Goal: Task Accomplishment & Management: Manage account settings

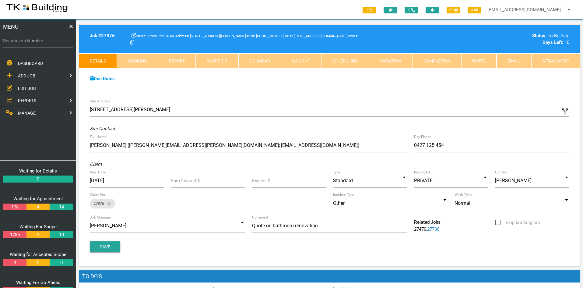
click at [24, 87] on span "EDIT JOB" at bounding box center [27, 88] width 18 height 5
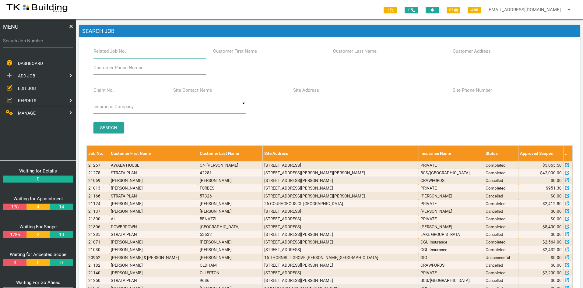
click at [132, 54] on input "Related Job No." at bounding box center [150, 51] width 113 height 14
type input "27919"
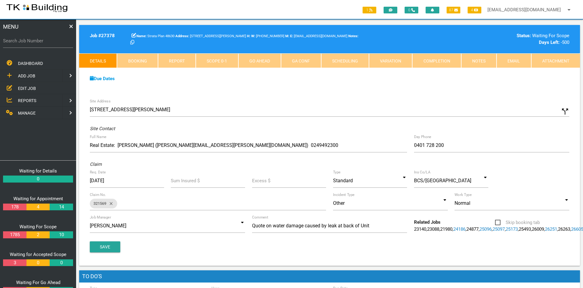
click at [545, 232] on link "26251" at bounding box center [551, 228] width 12 height 5
click at [558, 232] on link "26605" at bounding box center [564, 228] width 12 height 5
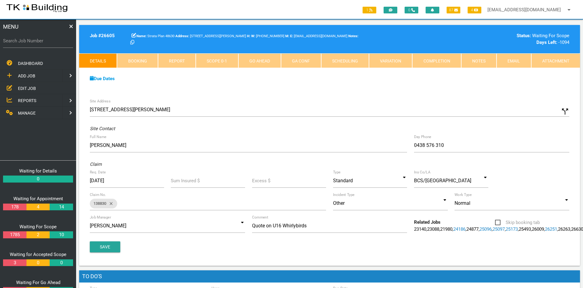
click at [571, 232] on link "26630" at bounding box center [577, 228] width 12 height 5
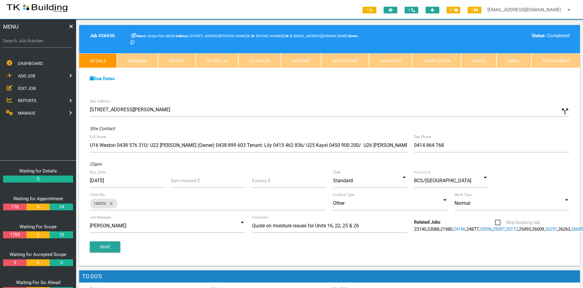
click at [583, 232] on link "27150" at bounding box center [591, 228] width 12 height 5
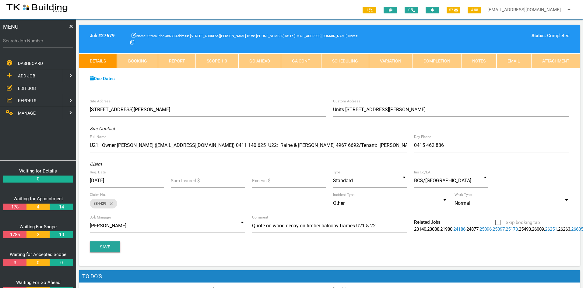
click at [28, 86] on span "EDIT JOB" at bounding box center [27, 88] width 18 height 5
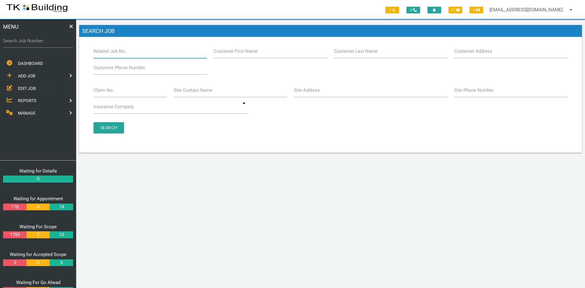
click at [143, 52] on input "Related Job No." at bounding box center [150, 51] width 113 height 14
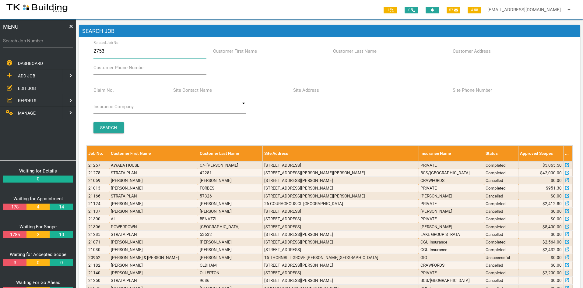
type input "27531"
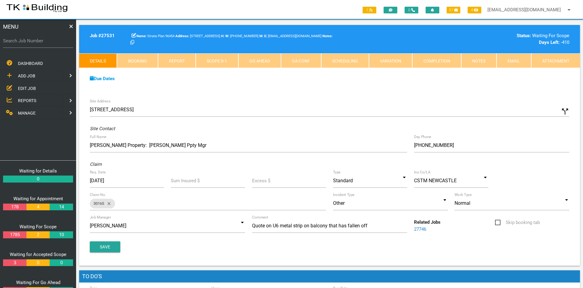
click at [355, 87] on div "Due Dates Waiting for Appointment From [DATE] To [DATE] Waiting For Scope From …" at bounding box center [329, 82] width 501 height 28
click at [362, 86] on div "Due Dates Waiting for Appointment From [DATE] To [DATE] Waiting For Scope From …" at bounding box center [329, 82] width 501 height 28
click at [467, 61] on link "Notes" at bounding box center [478, 60] width 35 height 15
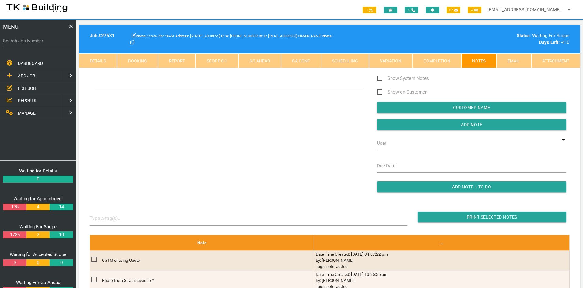
click at [323, 114] on div "Show System Notes Show on Customer Customer Name Add Note User TKB JobTracking …" at bounding box center [329, 137] width 487 height 124
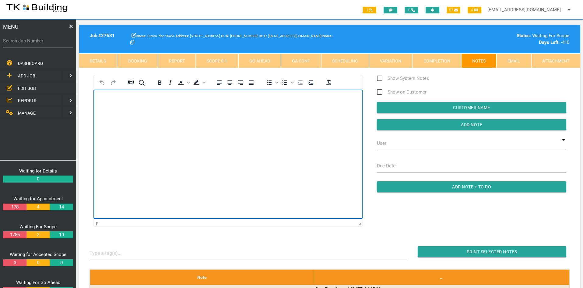
click at [216, 117] on html at bounding box center [228, 104] width 269 height 28
click at [109, 101] on p "Havent done this quote as yet" at bounding box center [228, 99] width 254 height 5
click at [188, 142] on html "Haven't done this quote as yet Strata haven't chased it since July last year so…" at bounding box center [228, 116] width 269 height 53
drag, startPoint x: 101, startPoint y: 100, endPoint x: 189, endPoint y: 126, distance: 91.6
click at [189, 126] on body "Haven't done this quote as yet Strata haven't chased it since July last year so…" at bounding box center [228, 119] width 269 height 45
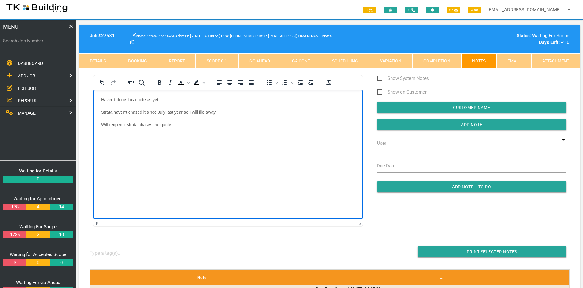
copy body "Haven't done this quote as yet Strata haven't chased it since July last year so…"
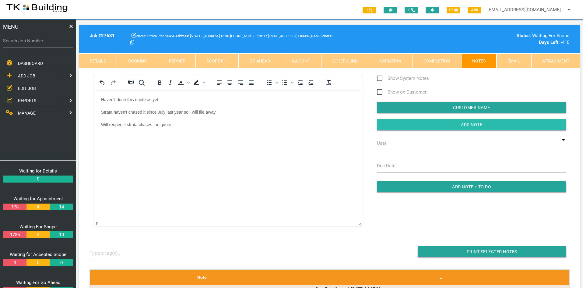
click at [457, 123] on input "button" at bounding box center [471, 124] width 189 height 11
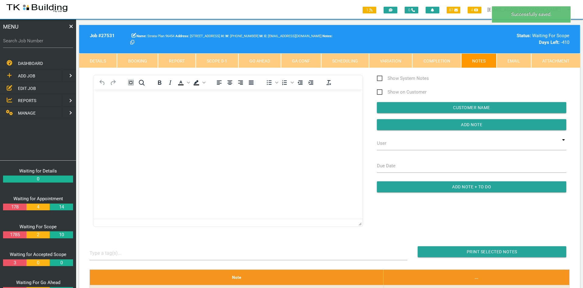
click at [292, 117] on html at bounding box center [228, 104] width 269 height 28
click at [31, 86] on span "EDIT JOB" at bounding box center [27, 88] width 18 height 5
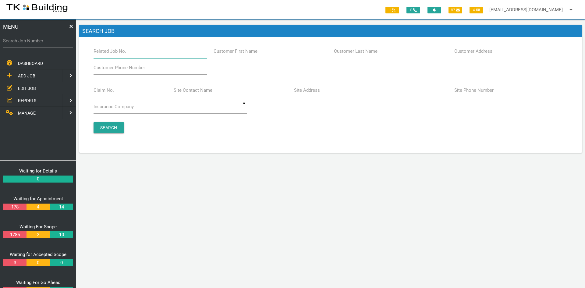
click at [136, 54] on input "Related Job No." at bounding box center [150, 51] width 113 height 14
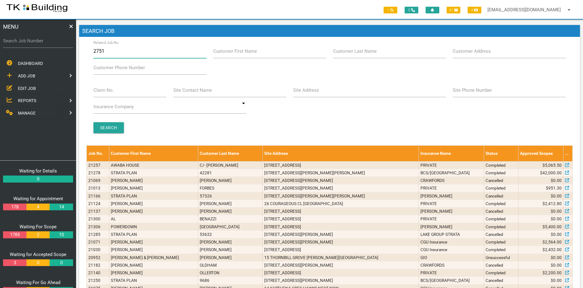
type input "27519"
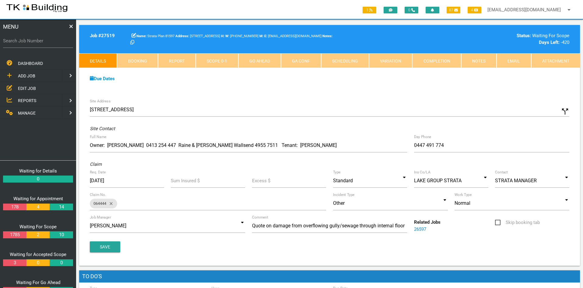
click at [322, 87] on div "Due Dates Waiting for Appointment From [DATE] To [DATE] Waiting For Scope From …" at bounding box center [329, 82] width 501 height 28
click at [476, 61] on link "Notes" at bounding box center [478, 60] width 35 height 15
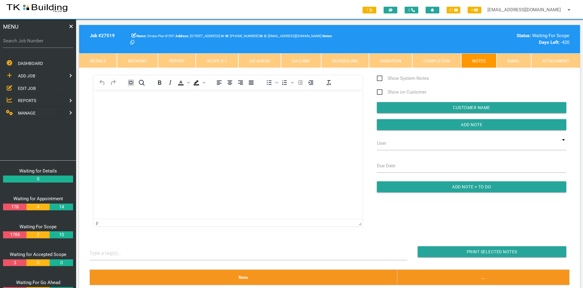
click at [103, 60] on link "Details" at bounding box center [98, 60] width 38 height 15
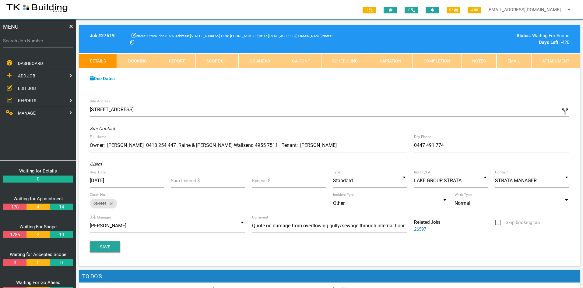
click at [474, 62] on link "Notes" at bounding box center [478, 60] width 35 height 15
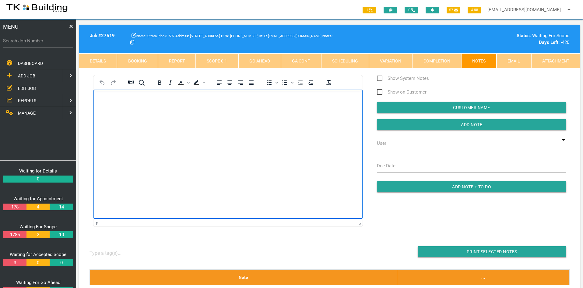
click at [212, 117] on html at bounding box center [228, 104] width 269 height 28
click at [147, 111] on p "Strata haven't chased it since July last year so I will file away" at bounding box center [228, 112] width 254 height 5
click at [189, 139] on body "Haven't done this quote as yet Strata haven't chased it and it is from June las…" at bounding box center [228, 119] width 269 height 45
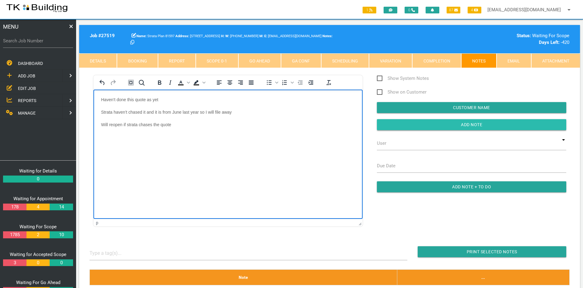
click at [455, 127] on input "Add Note" at bounding box center [471, 124] width 189 height 11
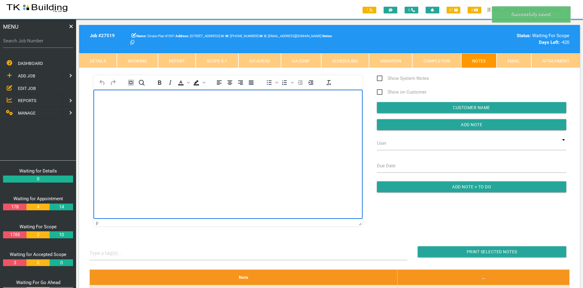
click at [274, 117] on html at bounding box center [228, 104] width 269 height 28
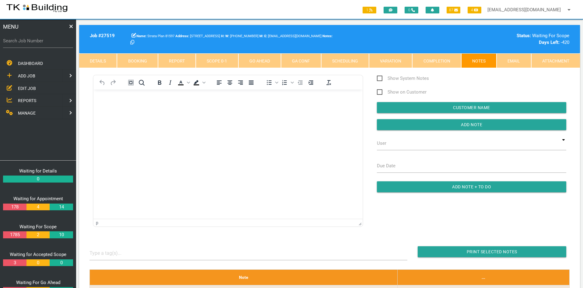
click at [26, 89] on span "EDIT JOB" at bounding box center [27, 88] width 18 height 5
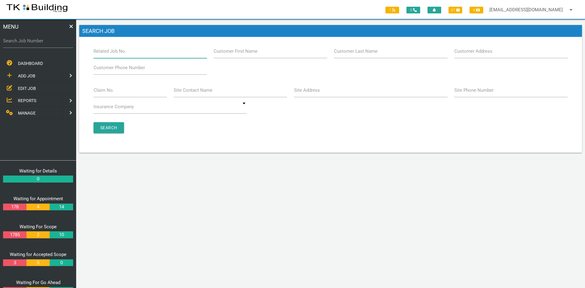
click at [133, 50] on input "Related Job No." at bounding box center [150, 51] width 113 height 14
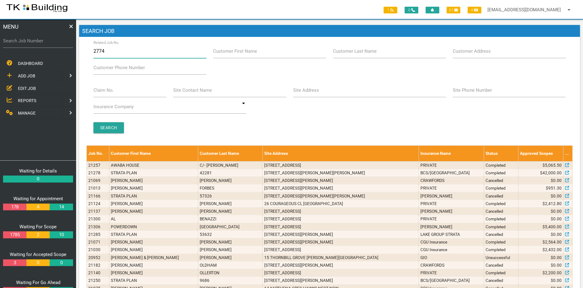
type input "27744"
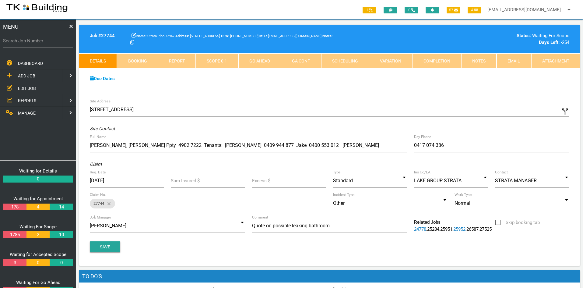
click at [309, 88] on div "Due Dates Waiting for Appointment From [DATE] To [DATE] Waiting For Scope From …" at bounding box center [329, 82] width 501 height 28
click at [472, 62] on link "Notes" at bounding box center [478, 60] width 35 height 15
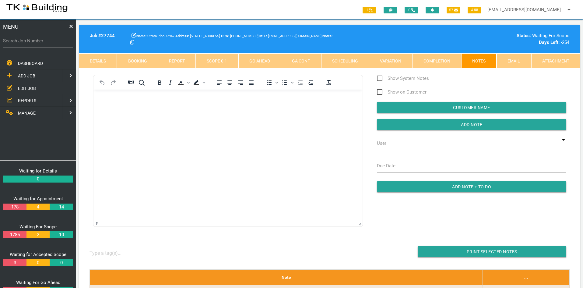
click at [194, 117] on html at bounding box center [228, 104] width 269 height 28
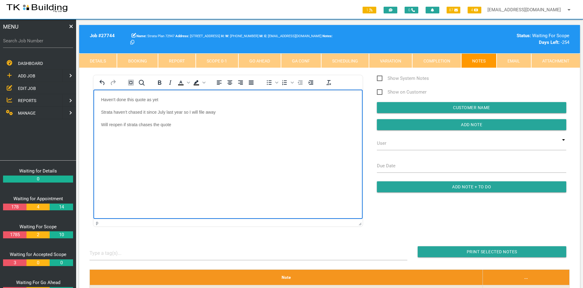
click at [159, 111] on p "Strata haven't chased it since July last year so I will file away" at bounding box center [228, 112] width 254 height 5
click at [465, 123] on input "Add Note" at bounding box center [471, 124] width 189 height 11
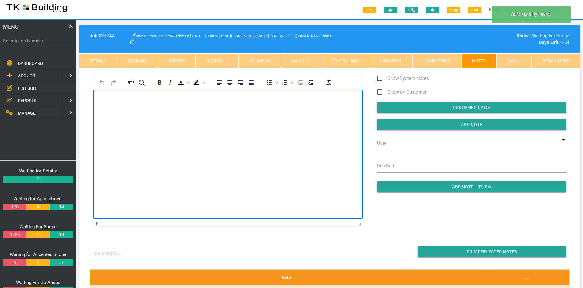
click at [271, 117] on html at bounding box center [228, 104] width 269 height 28
click at [23, 86] on span "EDIT JOB" at bounding box center [27, 88] width 18 height 5
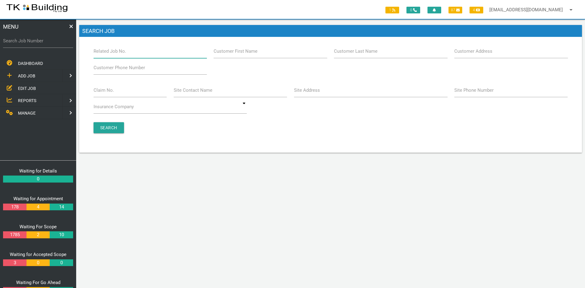
click at [134, 54] on input "Related Job No." at bounding box center [150, 51] width 113 height 14
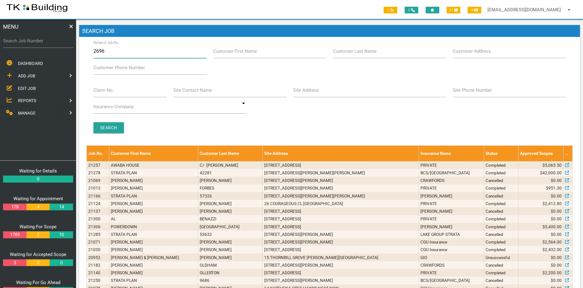
type input "26968"
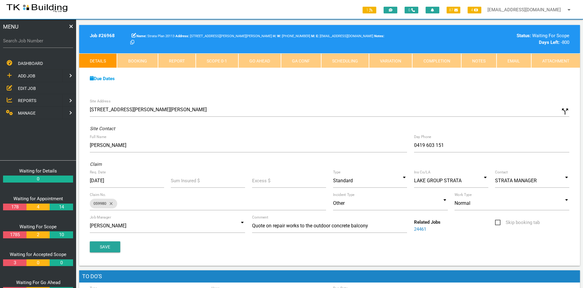
click at [317, 83] on div "Due Dates Waiting for Appointment From [DATE] To [DATE] Waiting For Scope From …" at bounding box center [329, 82] width 501 height 28
click at [291, 89] on div "Due Dates Waiting for Appointment From [DATE] To [DATE] Waiting For Scope From …" at bounding box center [329, 82] width 501 height 28
click at [468, 64] on link "Notes" at bounding box center [478, 60] width 35 height 15
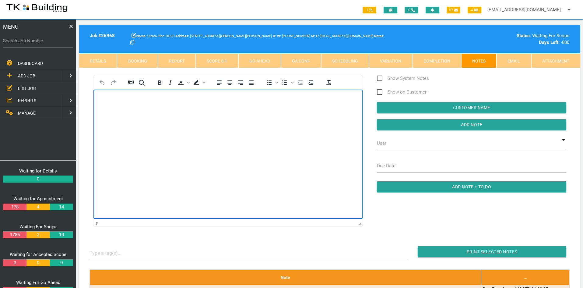
click at [254, 117] on html at bounding box center [228, 104] width 269 height 28
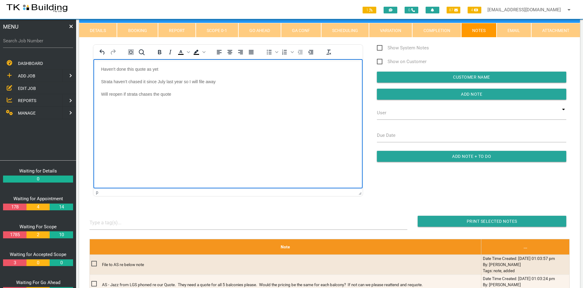
click at [160, 82] on p "Strata haven't chased it since July last year so I will file away" at bounding box center [228, 81] width 254 height 5
click at [455, 91] on input "Add Note" at bounding box center [471, 94] width 189 height 11
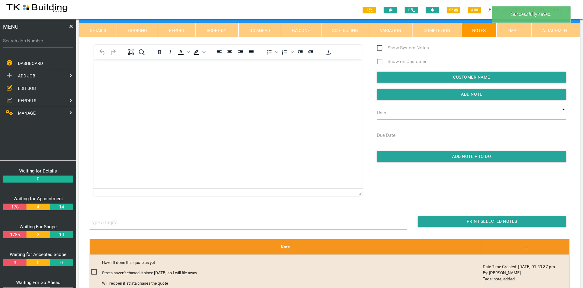
click at [265, 87] on html at bounding box center [228, 73] width 269 height 28
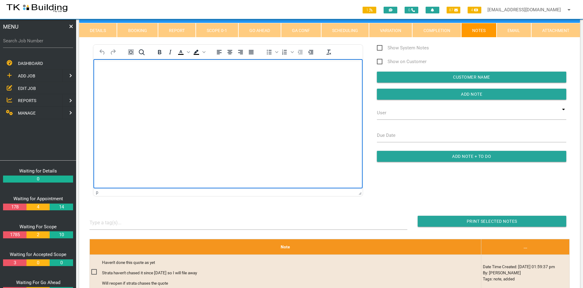
click at [27, 86] on span "EDIT JOB" at bounding box center [27, 88] width 18 height 5
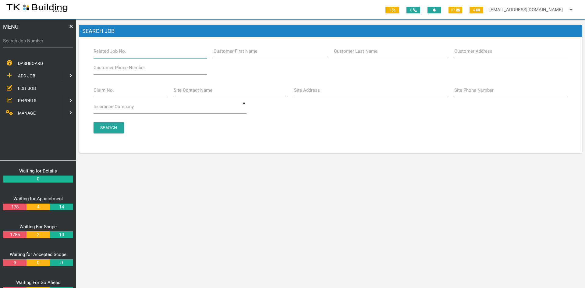
click at [128, 55] on input "Related Job No." at bounding box center [150, 51] width 113 height 14
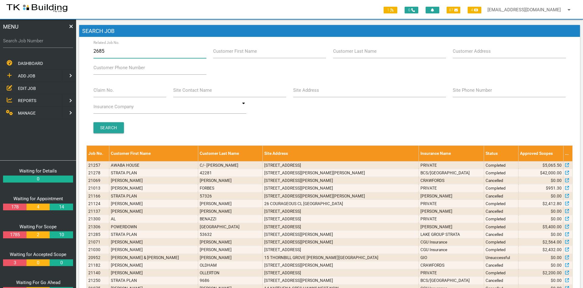
type input "26859"
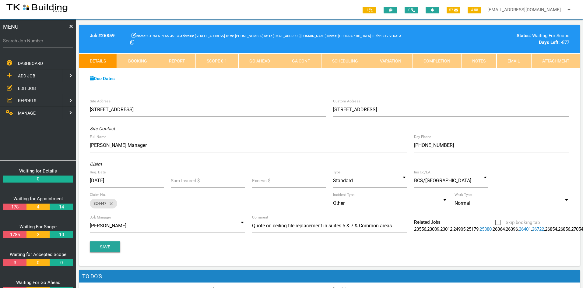
click at [258, 88] on div "Due Dates Waiting for Appointment From [DATE] To [DATE] Waiting For Scope From …" at bounding box center [329, 82] width 501 height 28
click at [474, 61] on link "Notes" at bounding box center [478, 60] width 35 height 15
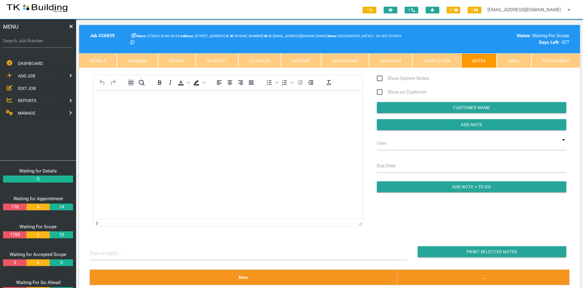
click at [222, 117] on html at bounding box center [228, 104] width 269 height 28
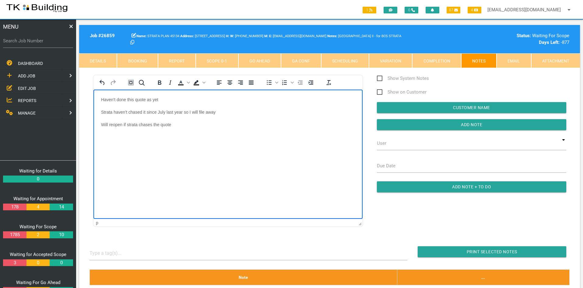
click at [159, 112] on p "Strata haven't chased it since July last year so I will file away" at bounding box center [228, 112] width 254 height 5
click at [221, 142] on html "Haven't done this quote as yet Strata haven't chased it since March last year s…" at bounding box center [228, 116] width 269 height 53
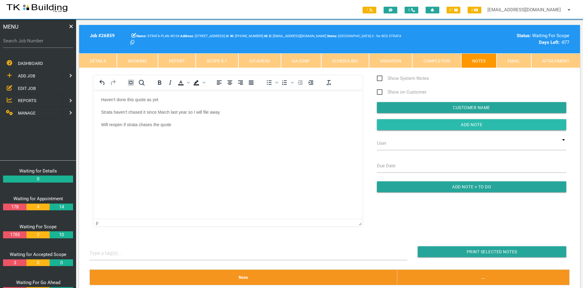
click at [467, 123] on input "button" at bounding box center [471, 124] width 189 height 11
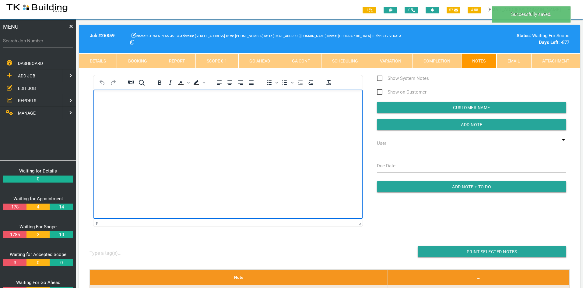
click at [235, 117] on html at bounding box center [228, 104] width 269 height 28
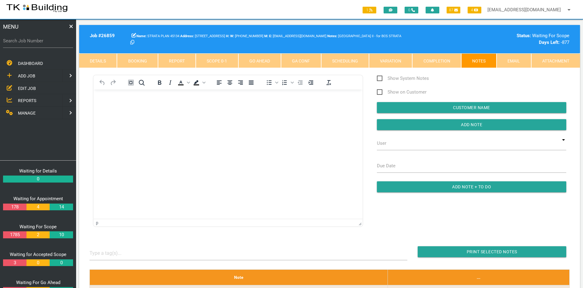
click at [21, 89] on span "EDIT JOB" at bounding box center [27, 88] width 18 height 5
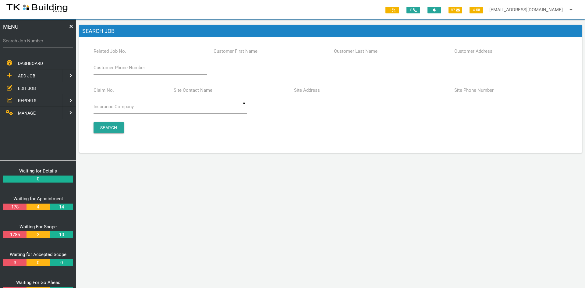
click at [125, 52] on label "Related Job No." at bounding box center [110, 51] width 33 height 7
click at [125, 52] on input "Related Job No." at bounding box center [150, 51] width 113 height 14
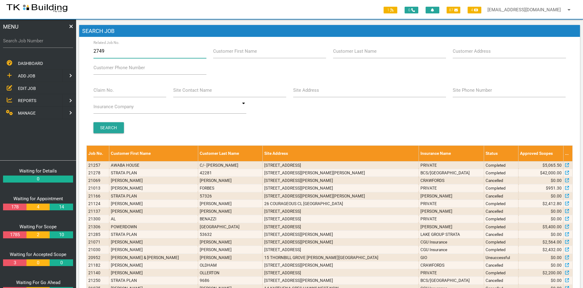
type input "27490"
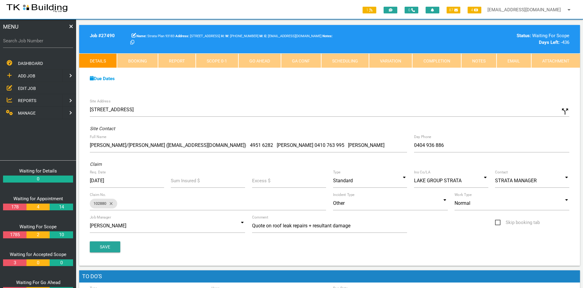
click at [305, 87] on div "Due Dates Waiting for Appointment From [DATE] To [DATE] Waiting For Scope From …" at bounding box center [329, 82] width 501 height 28
click at [476, 59] on link "Notes" at bounding box center [478, 60] width 35 height 15
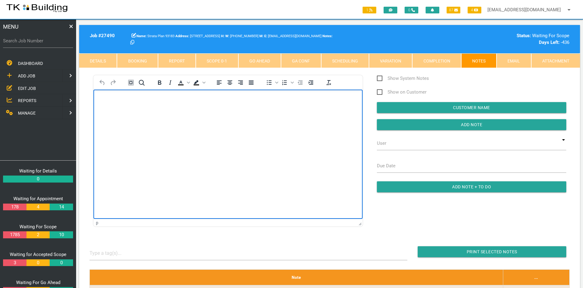
click at [196, 117] on html at bounding box center [228, 104] width 269 height 28
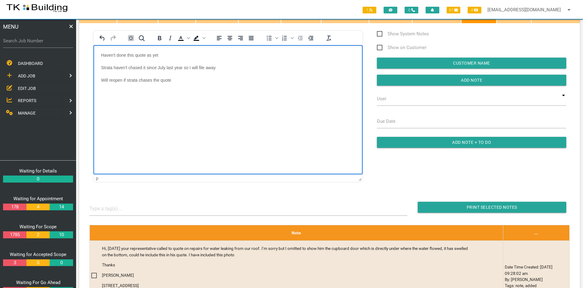
scroll to position [30, 0]
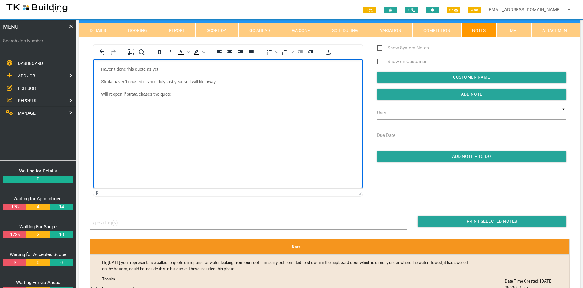
click at [162, 81] on p "Strata haven't chased it since July last year so I will file away" at bounding box center [228, 81] width 254 height 5
click at [252, 105] on body "Haven't done this quote as yet Strata haven't chased it since [DATE] so I will …" at bounding box center [228, 89] width 269 height 45
click at [459, 93] on input "Add Note" at bounding box center [471, 94] width 189 height 11
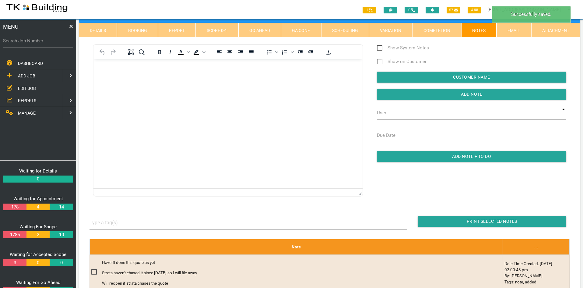
click at [284, 87] on html at bounding box center [228, 73] width 269 height 28
click at [30, 87] on span "EDIT JOB" at bounding box center [27, 88] width 18 height 5
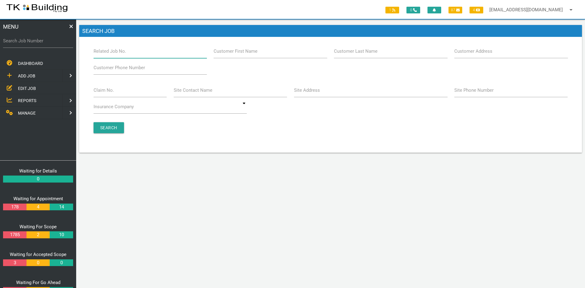
click at [126, 54] on input "Related Job No." at bounding box center [150, 51] width 113 height 14
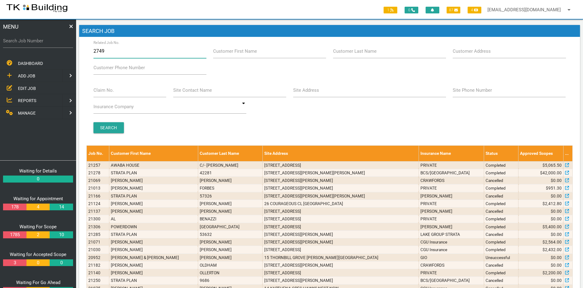
type input "27495"
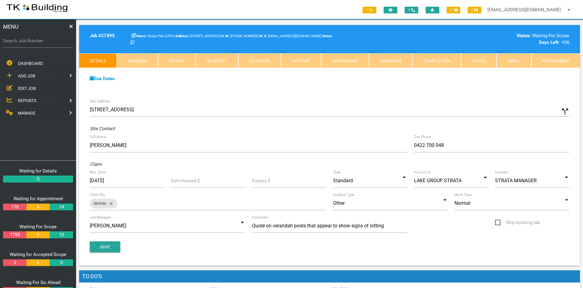
click at [272, 88] on div "Due Dates Waiting for Appointment From [DATE] To [DATE] Waiting For Scope From …" at bounding box center [329, 82] width 501 height 28
click at [472, 62] on link "Notes" at bounding box center [478, 60] width 35 height 15
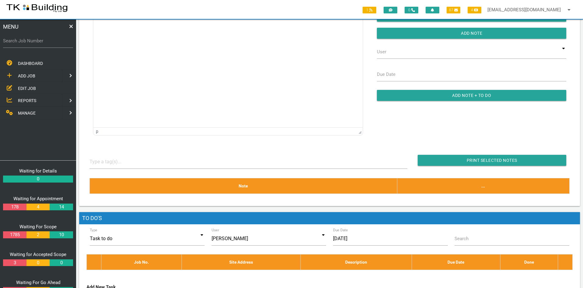
scroll to position [30, 0]
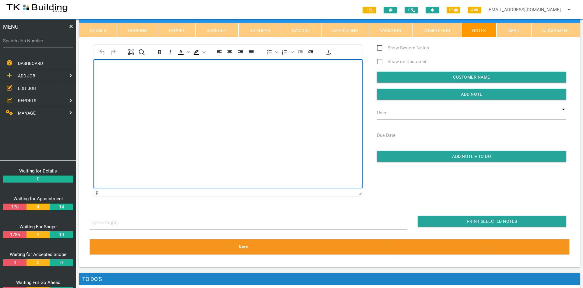
click at [216, 87] on html at bounding box center [228, 73] width 269 height 28
click at [159, 82] on p "Strata haven't chased it since July last year so I will file away" at bounding box center [228, 81] width 254 height 5
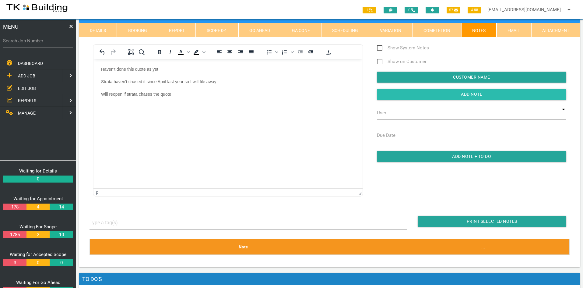
click at [474, 93] on input "button" at bounding box center [471, 94] width 189 height 11
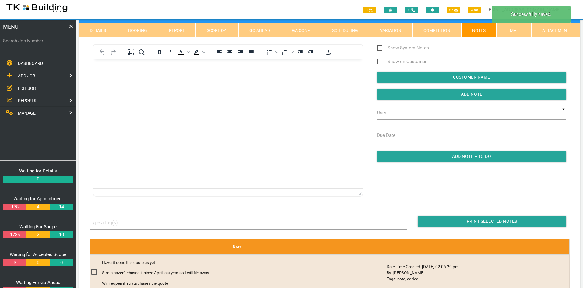
click at [287, 87] on html at bounding box center [228, 73] width 269 height 28
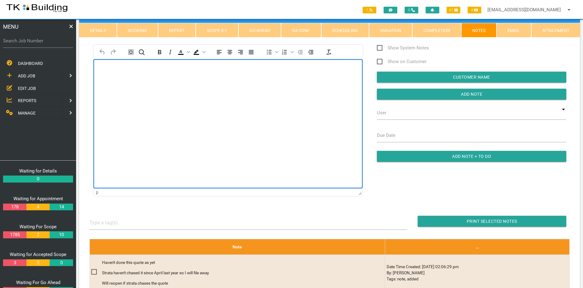
click at [31, 86] on span "EDIT JOB" at bounding box center [27, 88] width 18 height 5
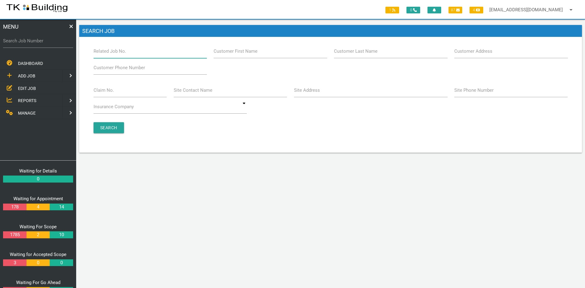
click at [133, 53] on input "Related Job No." at bounding box center [150, 51] width 113 height 14
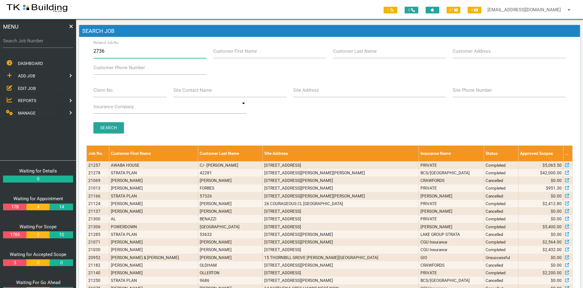
type input "27362"
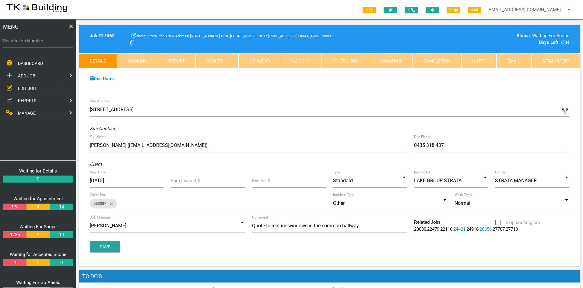
click at [232, 93] on div "Due Dates Waiting for Appointment From [DATE] To [DATE] Waiting For Scope From …" at bounding box center [329, 82] width 501 height 28
click at [474, 60] on link "Notes" at bounding box center [478, 60] width 35 height 15
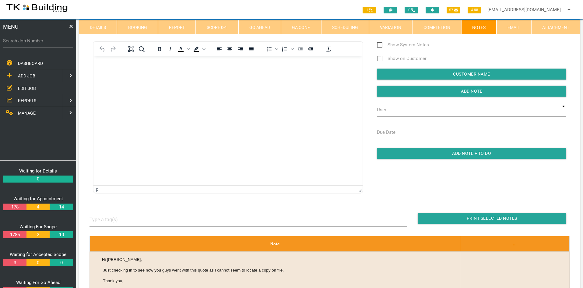
scroll to position [30, 0]
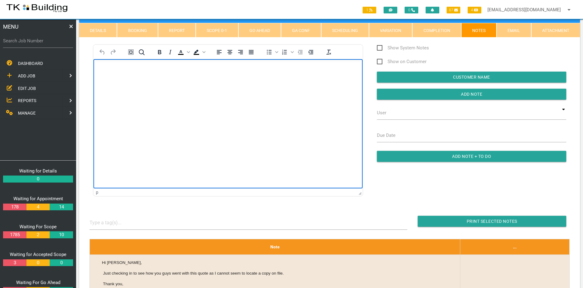
click at [226, 87] on html at bounding box center [228, 73] width 269 height 28
click at [219, 82] on p "Strata haven't chased it since July last year so I will file away" at bounding box center [228, 81] width 254 height 5
click at [294, 112] on html "Haven't done this quote as yet Strata haven't chased it since August last year …" at bounding box center [228, 85] width 269 height 53
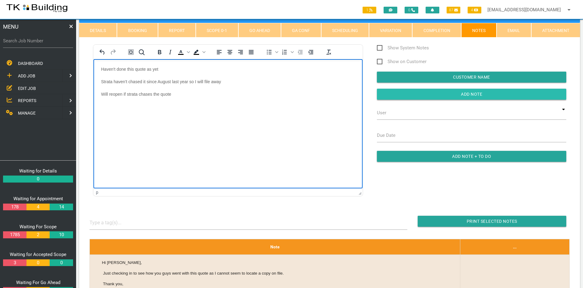
click at [452, 95] on input "Add Note" at bounding box center [471, 94] width 189 height 11
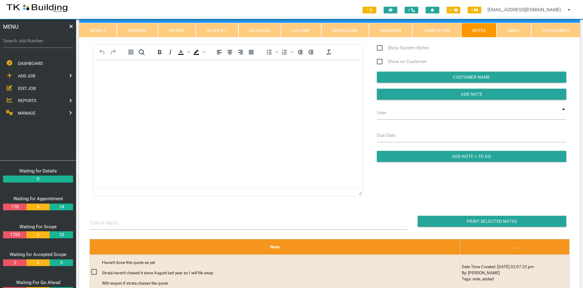
click at [27, 87] on span "EDIT JOB" at bounding box center [27, 88] width 18 height 5
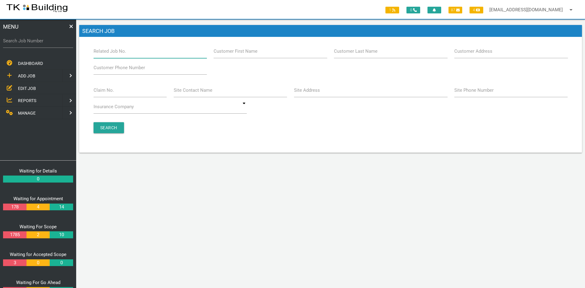
click at [127, 54] on input "Related Job No." at bounding box center [150, 51] width 113 height 14
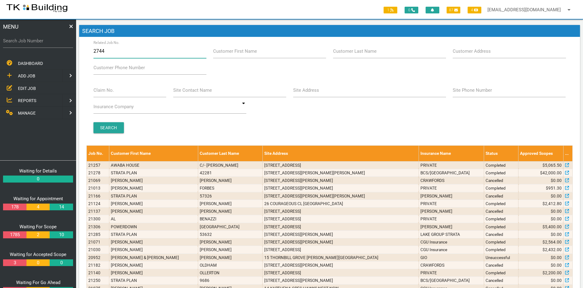
type input "27444"
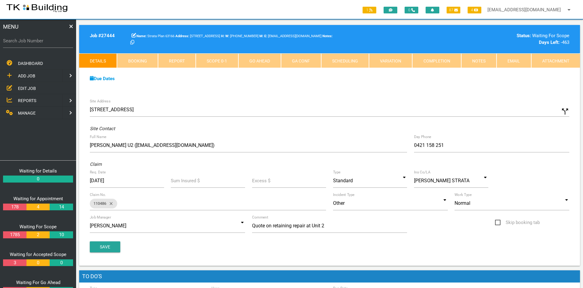
click at [299, 94] on div "Due Dates Waiting for Appointment From [DATE] To [DATE] Waiting For Scope From …" at bounding box center [329, 82] width 501 height 28
click at [468, 59] on link "Notes" at bounding box center [478, 60] width 35 height 15
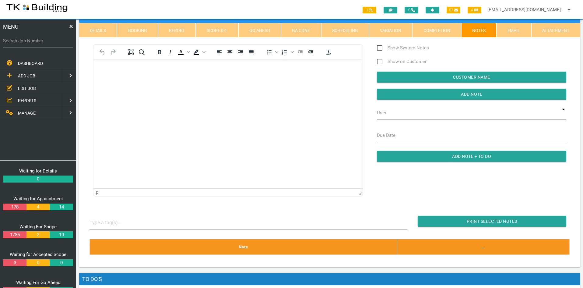
scroll to position [61, 0]
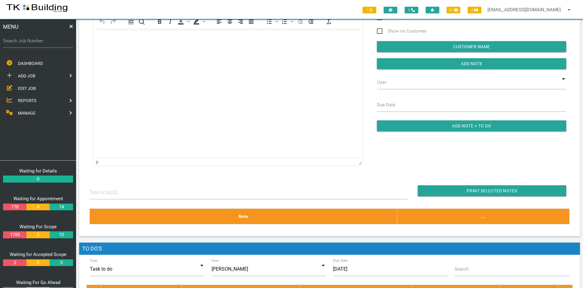
click at [156, 56] on html at bounding box center [228, 43] width 269 height 28
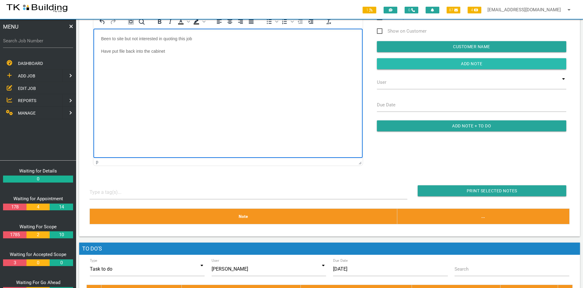
click at [470, 65] on input "button" at bounding box center [471, 63] width 189 height 11
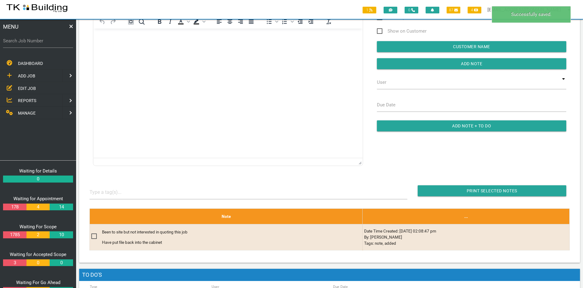
click at [249, 56] on html at bounding box center [228, 43] width 269 height 28
